Goal: Transaction & Acquisition: Subscribe to service/newsletter

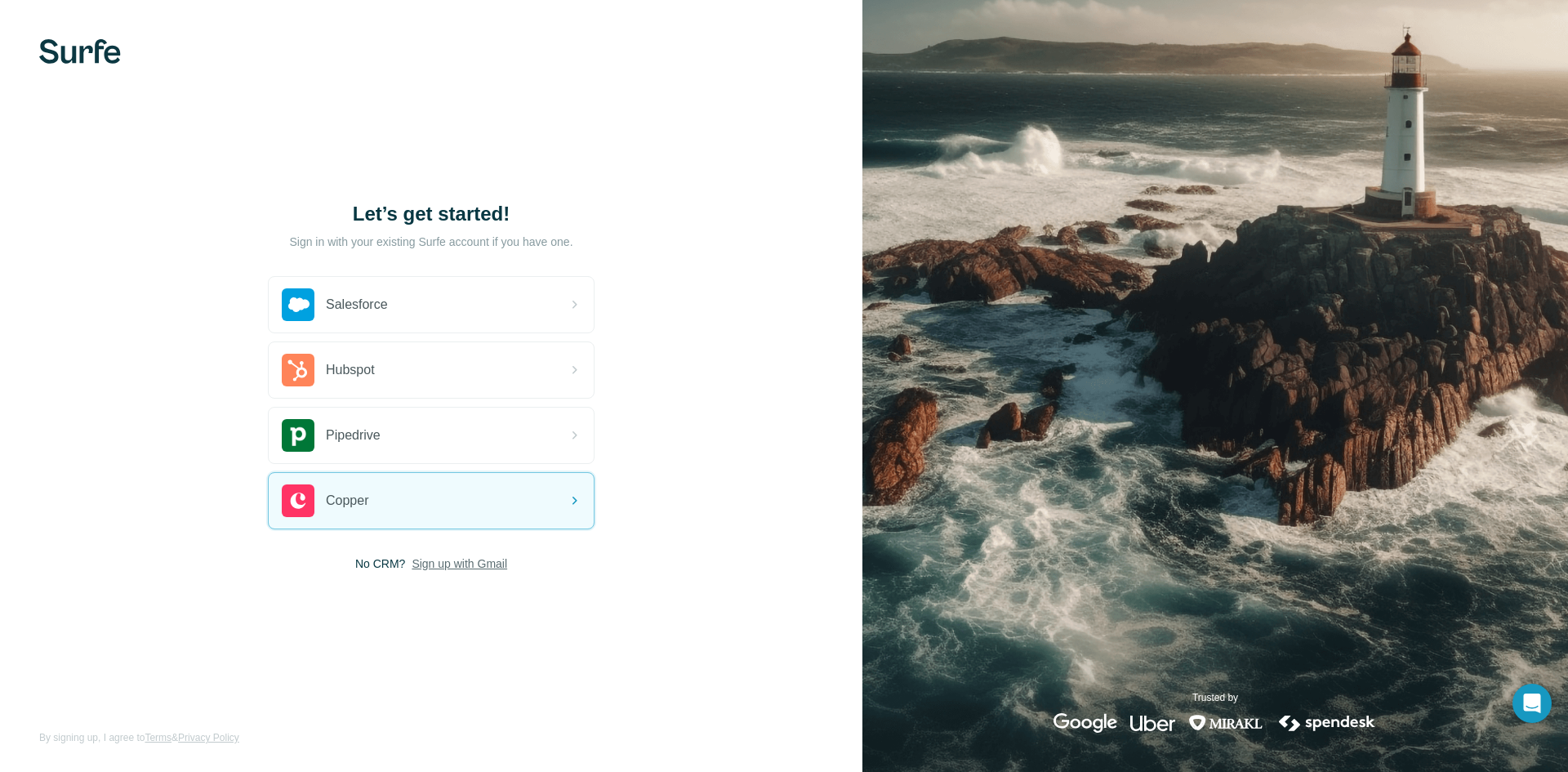
click at [449, 561] on span "Sign up with Gmail" at bounding box center [459, 563] width 96 height 17
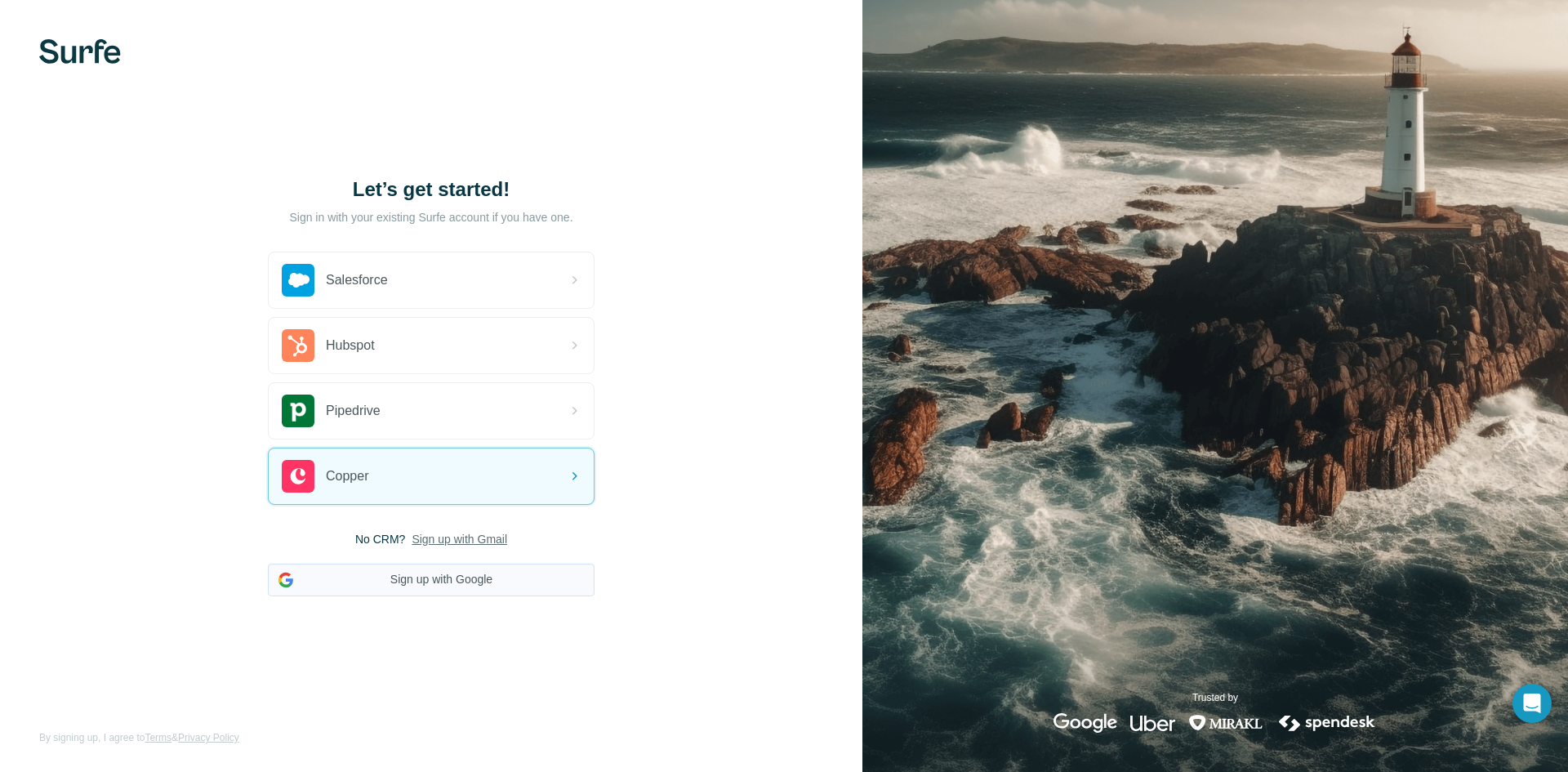
click at [452, 582] on button "Sign up with Google" at bounding box center [431, 580] width 326 height 33
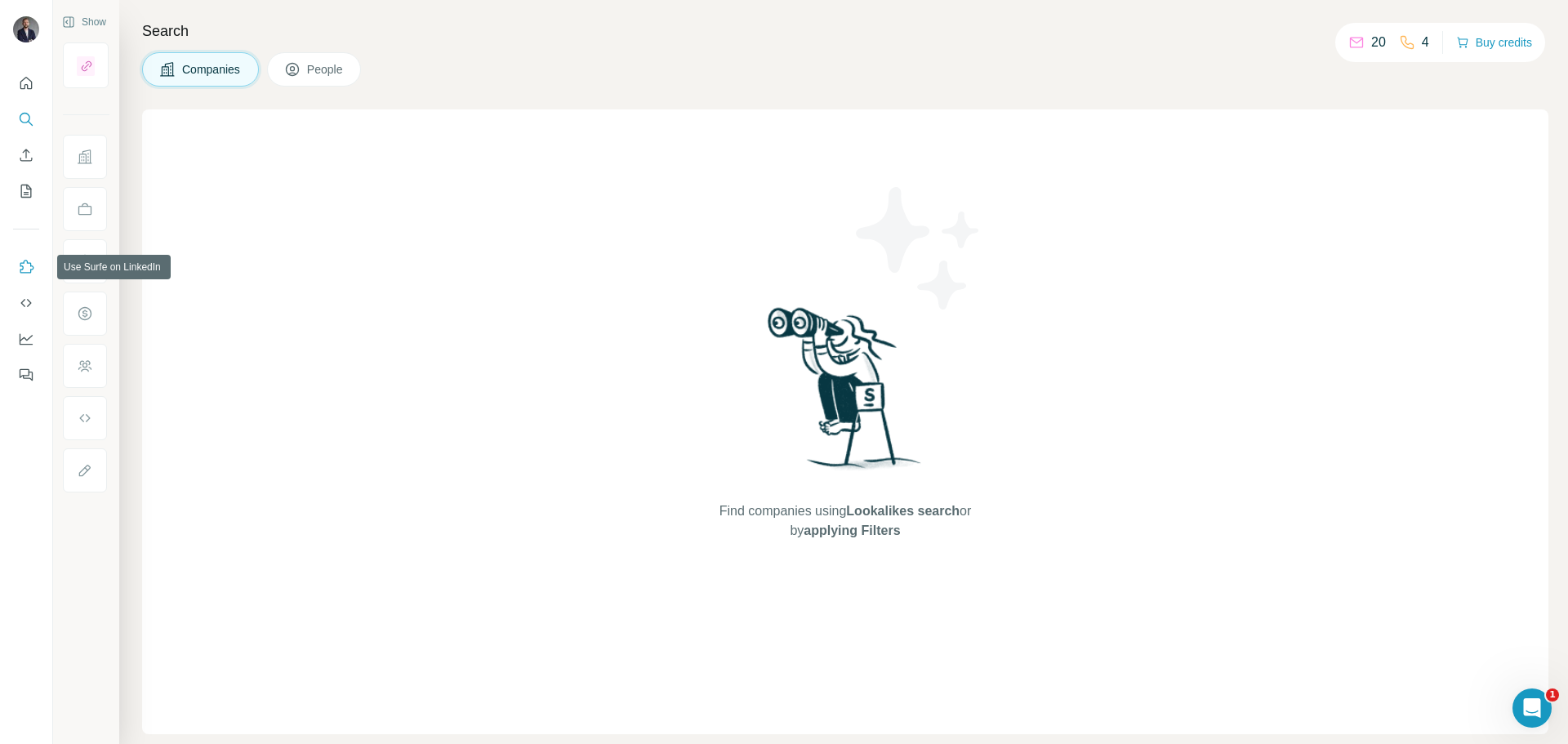
click at [24, 269] on icon "Use Surfe on LinkedIn" at bounding box center [26, 267] width 17 height 17
